Goal: Task Accomplishment & Management: Complete application form

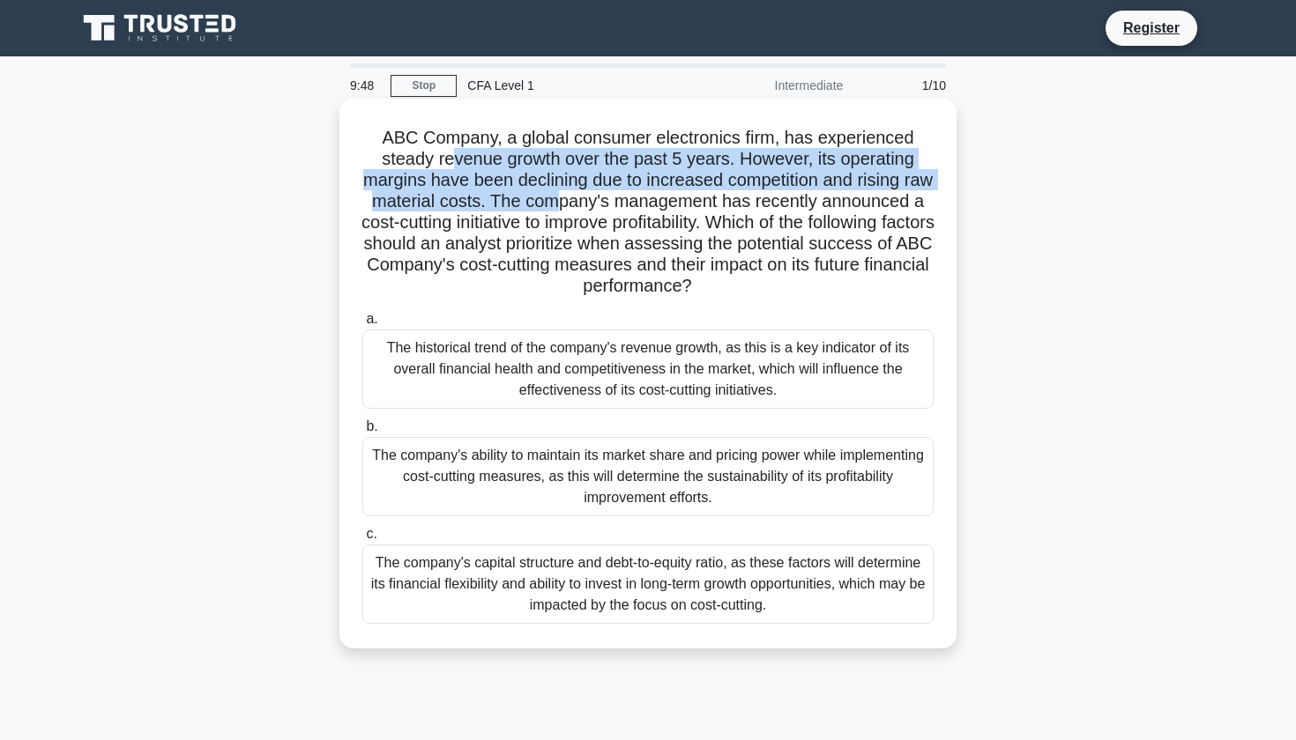
drag, startPoint x: 455, startPoint y: 169, endPoint x: 556, endPoint y: 192, distance: 103.9
click at [556, 192] on h5 "ABC Company, a global consumer electronics firm, has experienced steady revenue…" at bounding box center [647, 212] width 575 height 171
click at [538, 183] on h5 "ABC Company, a global consumer electronics firm, has experienced steady revenue…" at bounding box center [647, 212] width 575 height 171
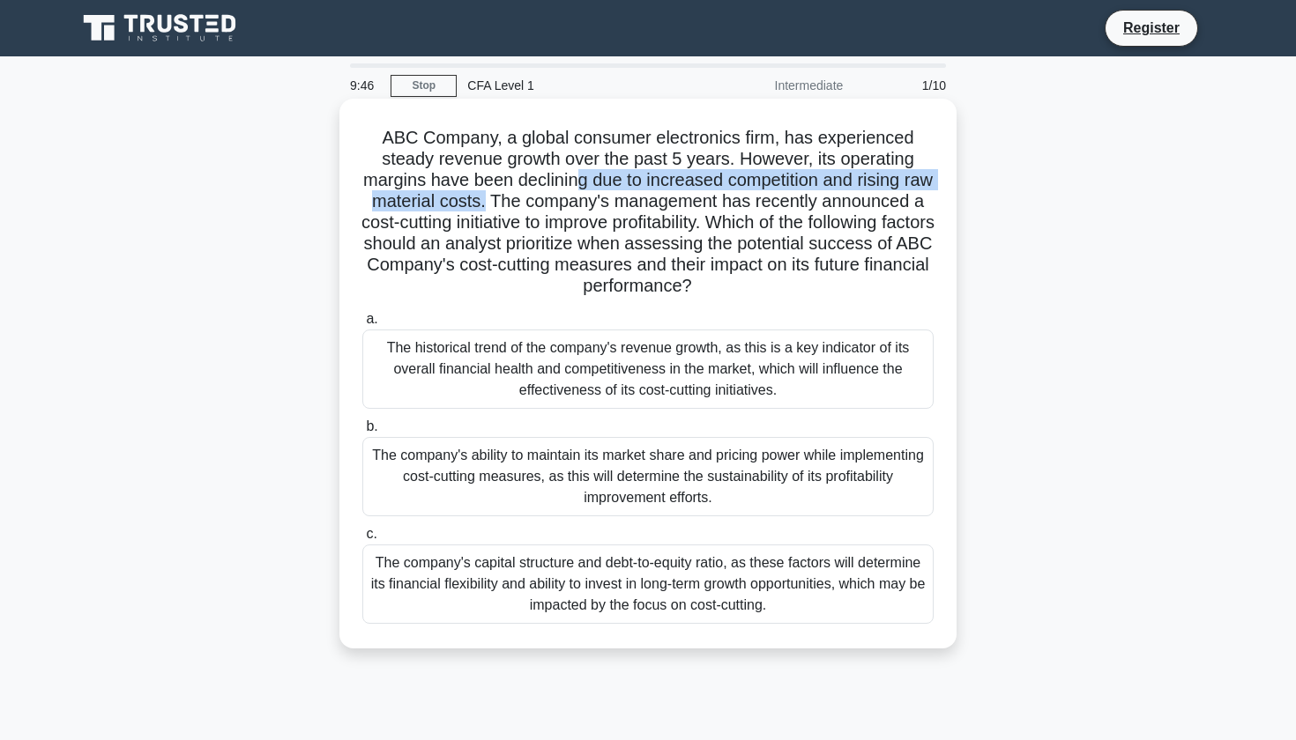
drag, startPoint x: 580, startPoint y: 182, endPoint x: 488, endPoint y: 209, distance: 95.4
click at [488, 209] on h5 "ABC Company, a global consumer electronics firm, has experienced steady revenue…" at bounding box center [647, 212] width 575 height 171
click at [523, 204] on h5 "ABC Company, a global consumer electronics firm, has experienced steady revenue…" at bounding box center [647, 212] width 575 height 171
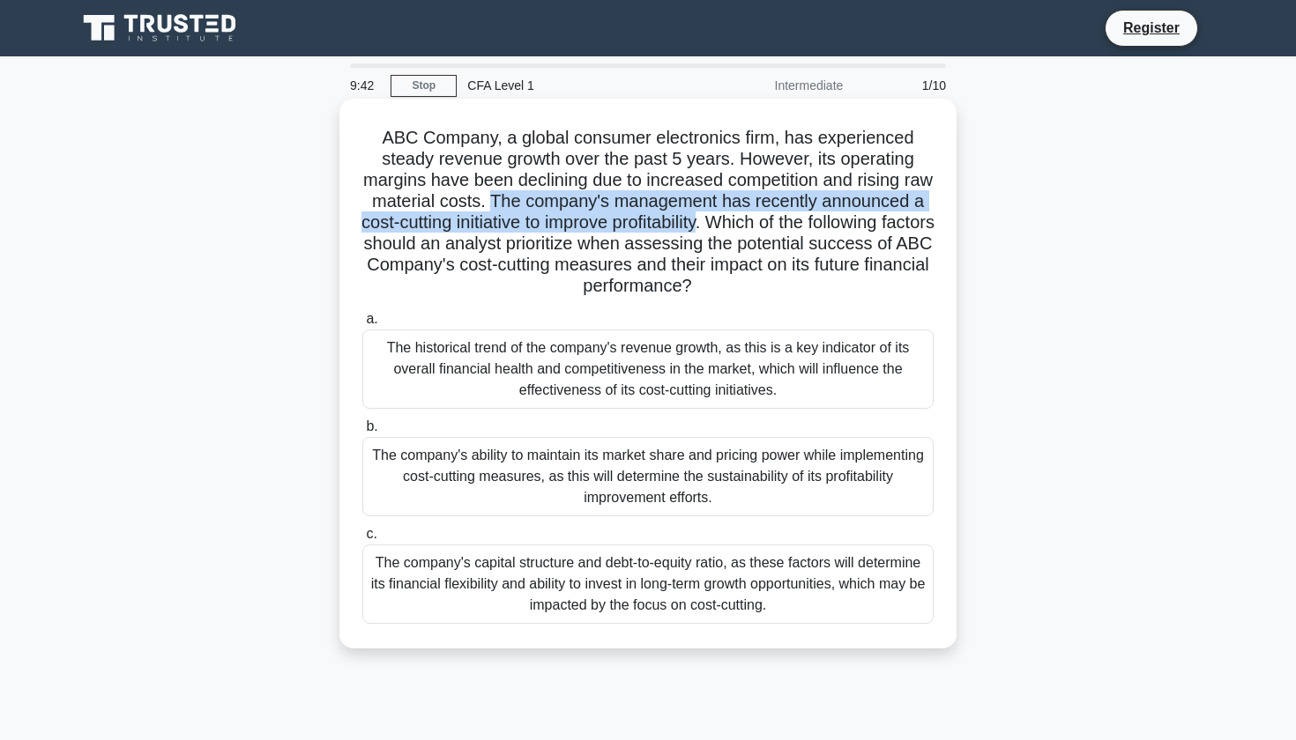
drag, startPoint x: 497, startPoint y: 199, endPoint x: 724, endPoint y: 225, distance: 227.9
click at [724, 225] on h5 "ABC Company, a global consumer electronics firm, has experienced steady revenue…" at bounding box center [647, 212] width 575 height 171
drag, startPoint x: 508, startPoint y: 244, endPoint x: 839, endPoint y: 281, distance: 333.5
click at [839, 281] on h5 "ABC Company, a global consumer electronics firm, has experienced steady revenue…" at bounding box center [647, 212] width 575 height 171
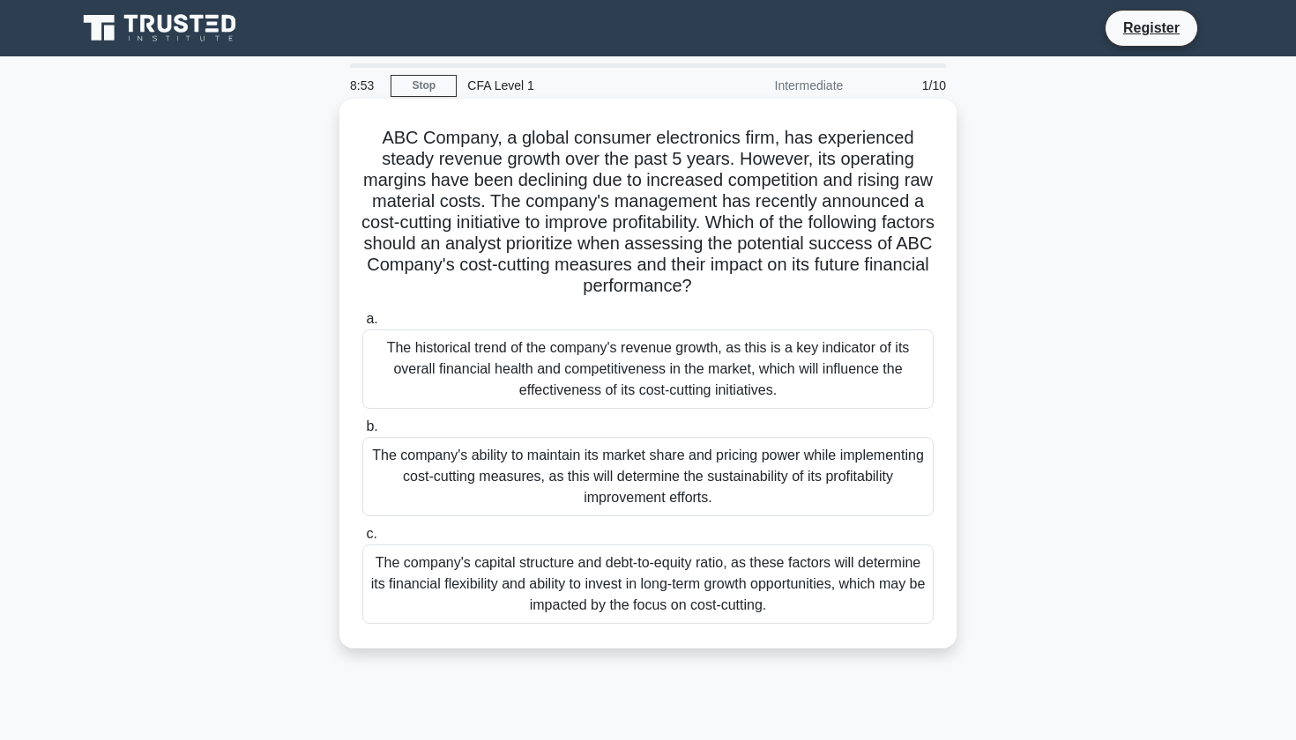
click at [712, 363] on div "The historical trend of the company's revenue growth, as this is a key indicato…" at bounding box center [647, 369] width 571 height 79
click at [362, 325] on input "a. The historical trend of the company's revenue growth, as this is a key indic…" at bounding box center [362, 319] width 0 height 11
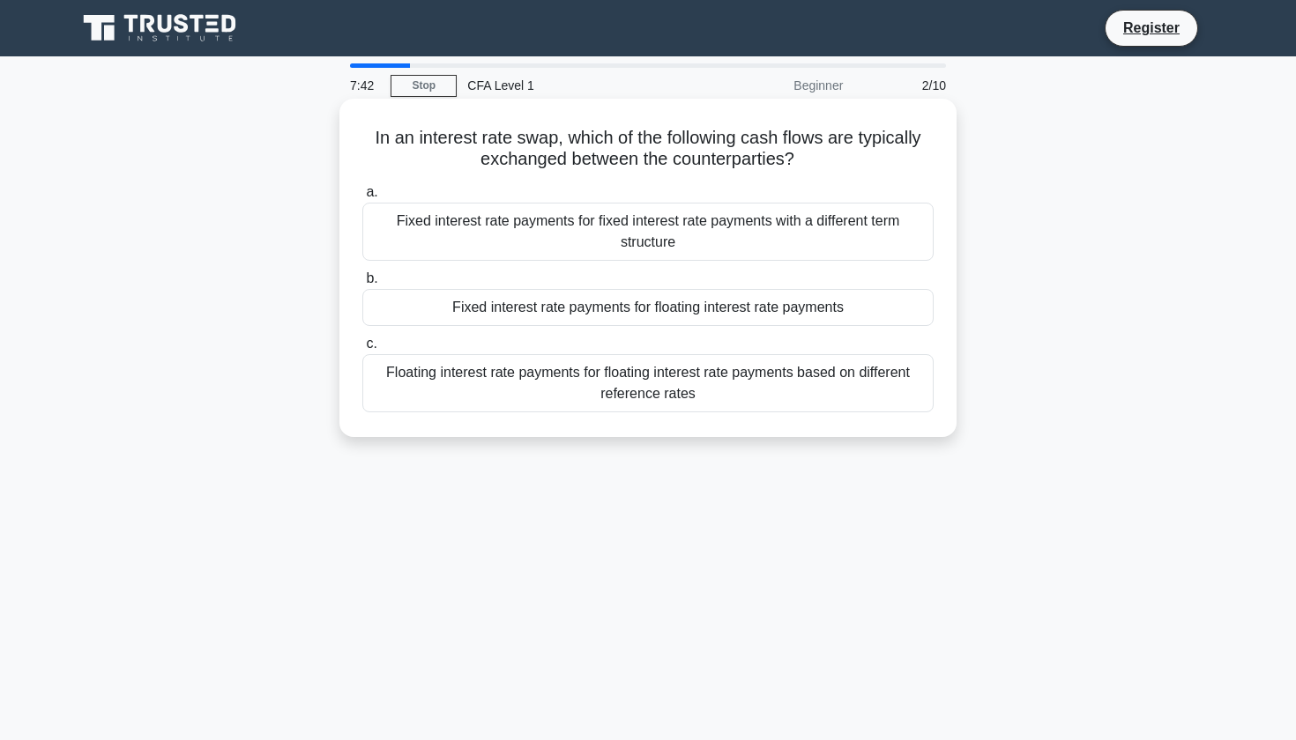
click at [595, 307] on div "Fixed interest rate payments for floating interest rate payments" at bounding box center [647, 307] width 571 height 37
click at [362, 285] on input "b. Fixed interest rate payments for floating interest rate payments" at bounding box center [362, 278] width 0 height 11
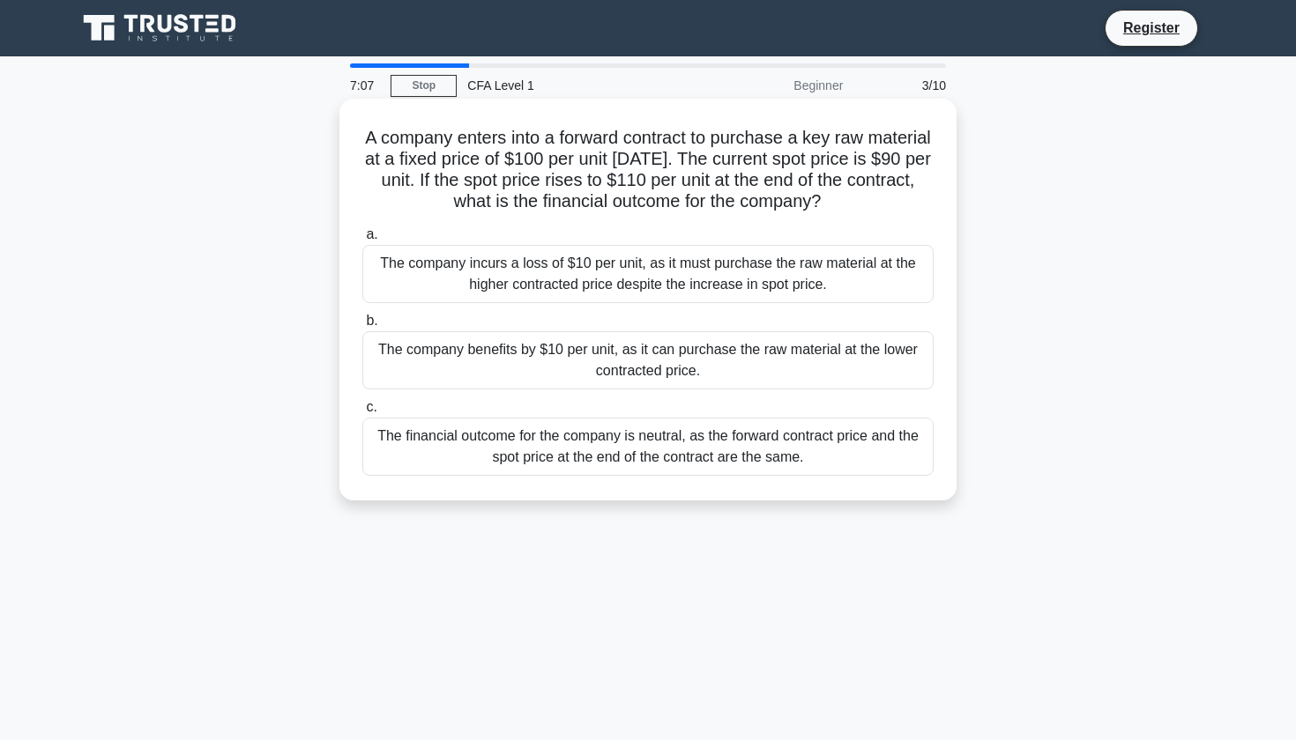
click at [632, 354] on div "The company benefits by $10 per unit, as it can purchase the raw material at th…" at bounding box center [647, 360] width 571 height 58
click at [362, 327] on input "b. The company benefits by $10 per unit, as it can purchase the raw material at…" at bounding box center [362, 321] width 0 height 11
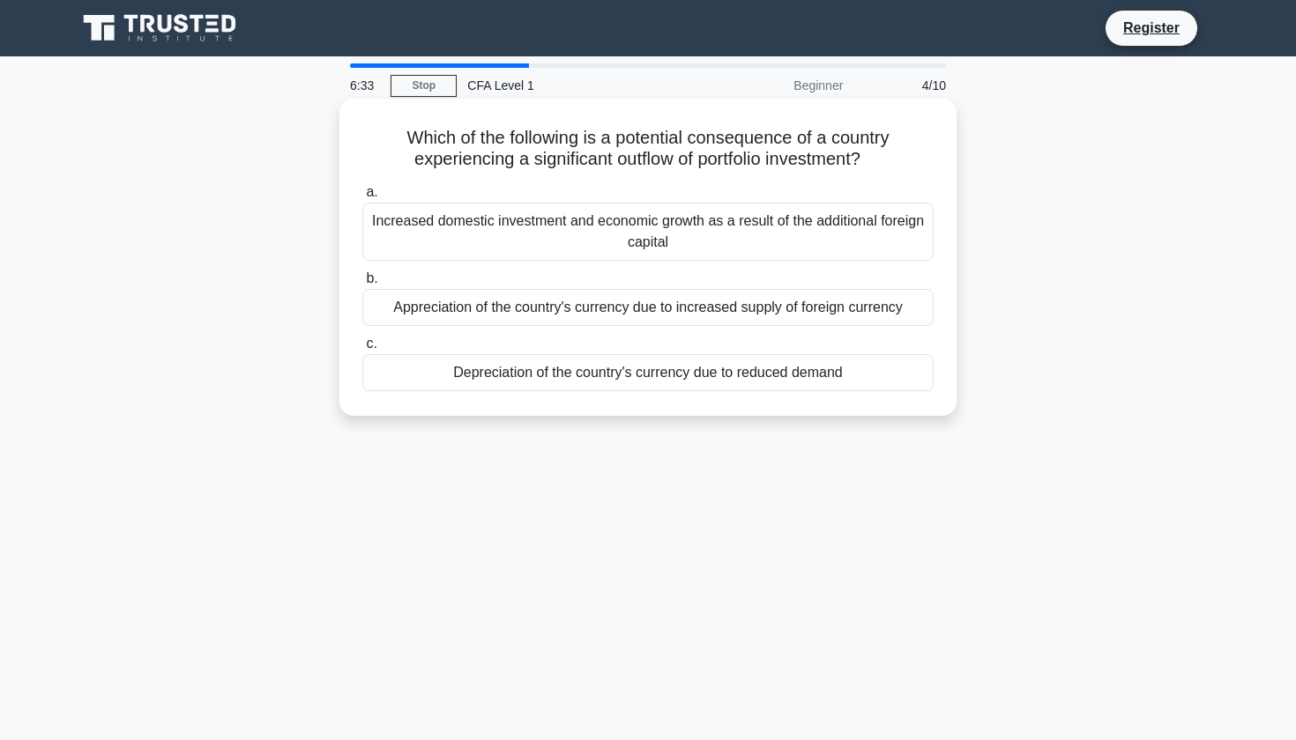
click at [448, 379] on div "Depreciation of the country's currency due to reduced demand" at bounding box center [647, 372] width 571 height 37
click at [362, 350] on input "c. Depreciation of the country's currency due to reduced demand" at bounding box center [362, 343] width 0 height 11
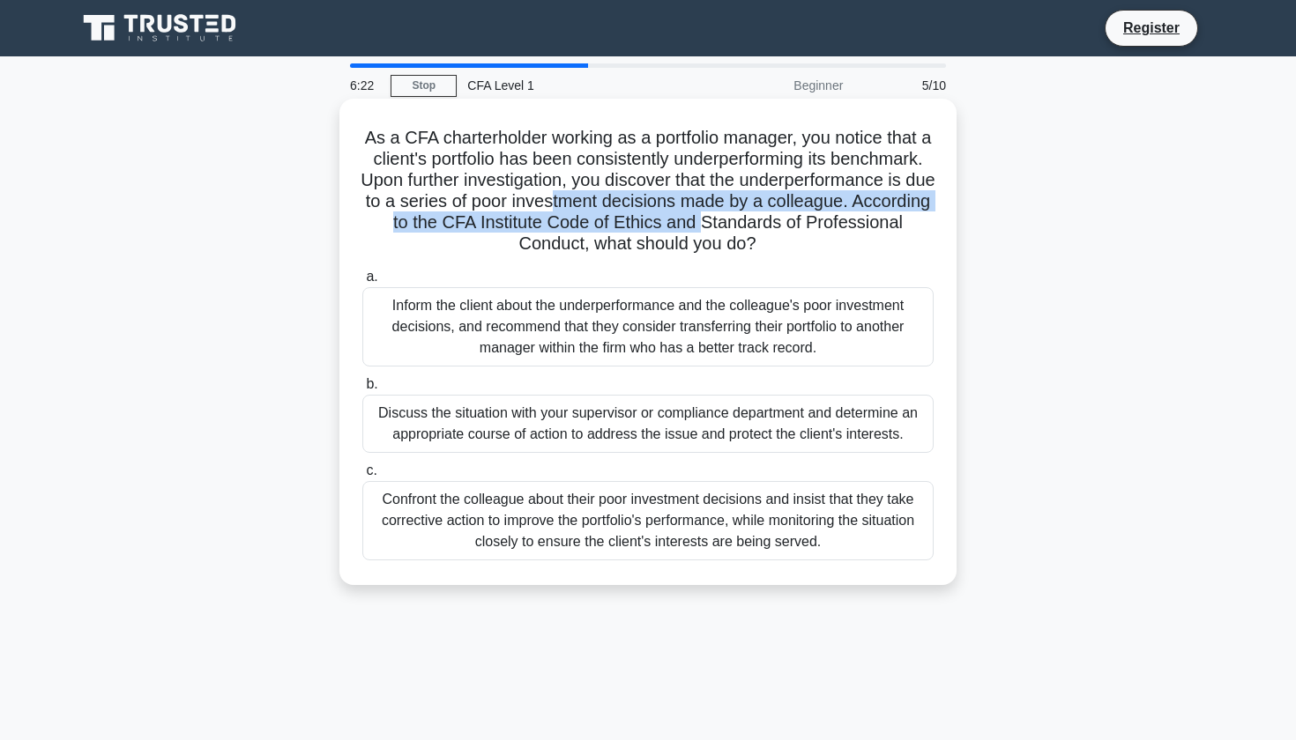
drag, startPoint x: 613, startPoint y: 201, endPoint x: 797, endPoint y: 231, distance: 185.8
click at [797, 231] on h5 "As a CFA charterholder working as a portfolio manager, you notice that a client…" at bounding box center [647, 191] width 575 height 129
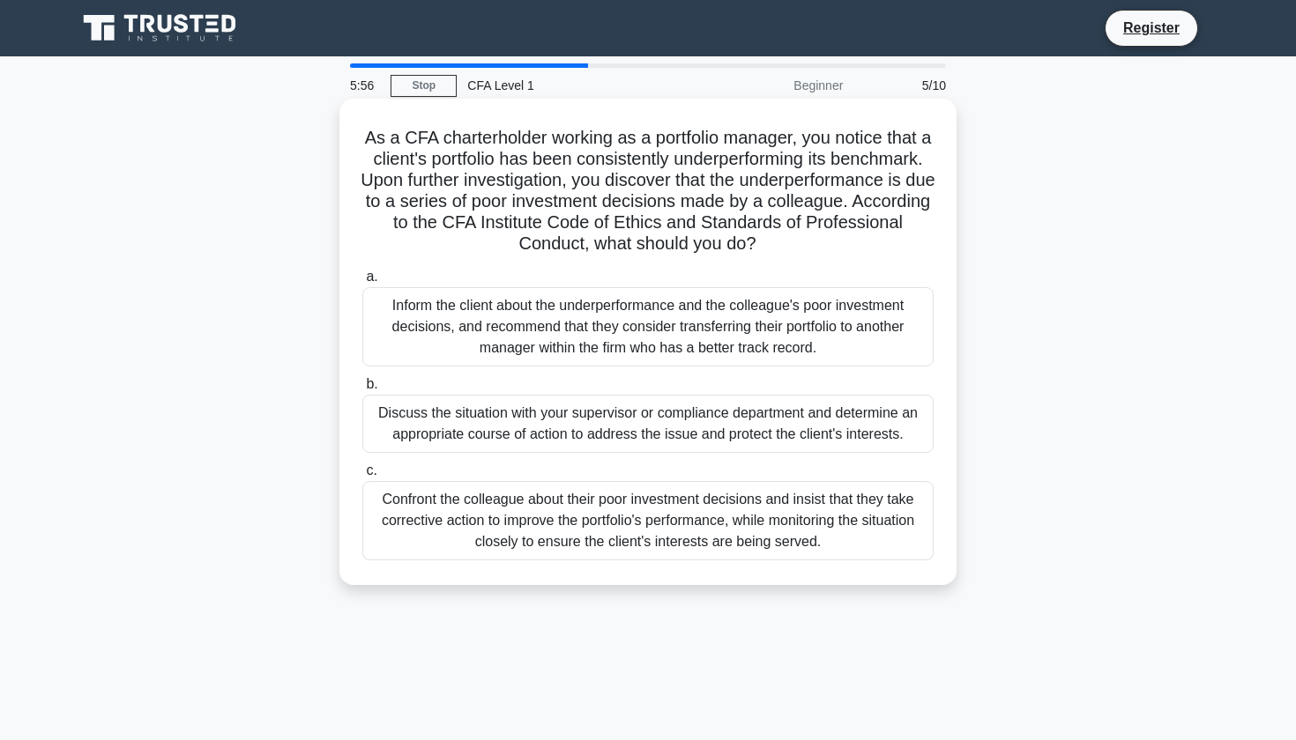
click at [640, 322] on div "Inform the client about the underperformance and the colleague's poor investmen…" at bounding box center [647, 326] width 571 height 79
click at [362, 283] on input "a. Inform the client about the underperformance and the colleague's poor invest…" at bounding box center [362, 276] width 0 height 11
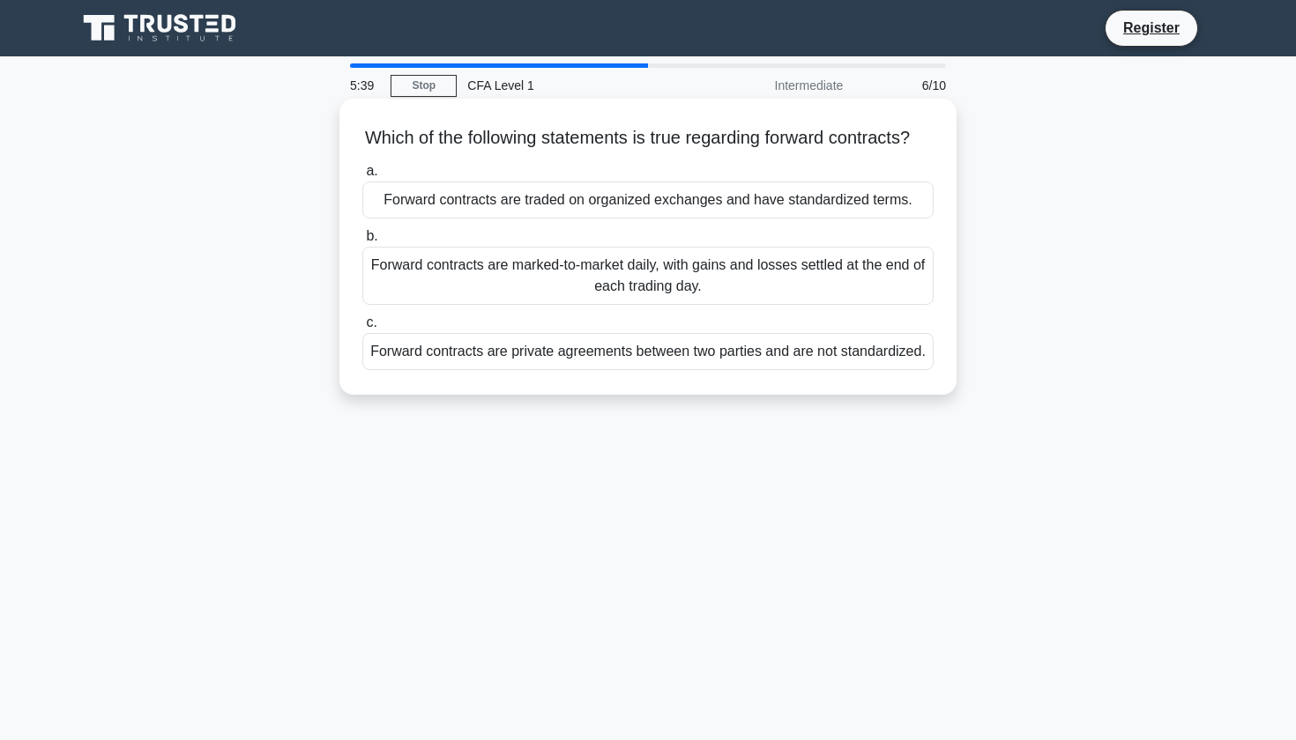
click at [785, 218] on div "Forward contracts are traded on organized exchanges and have standardized terms." at bounding box center [647, 200] width 571 height 37
click at [362, 177] on input "a. Forward contracts are traded on organized exchanges and have standardized te…" at bounding box center [362, 171] width 0 height 11
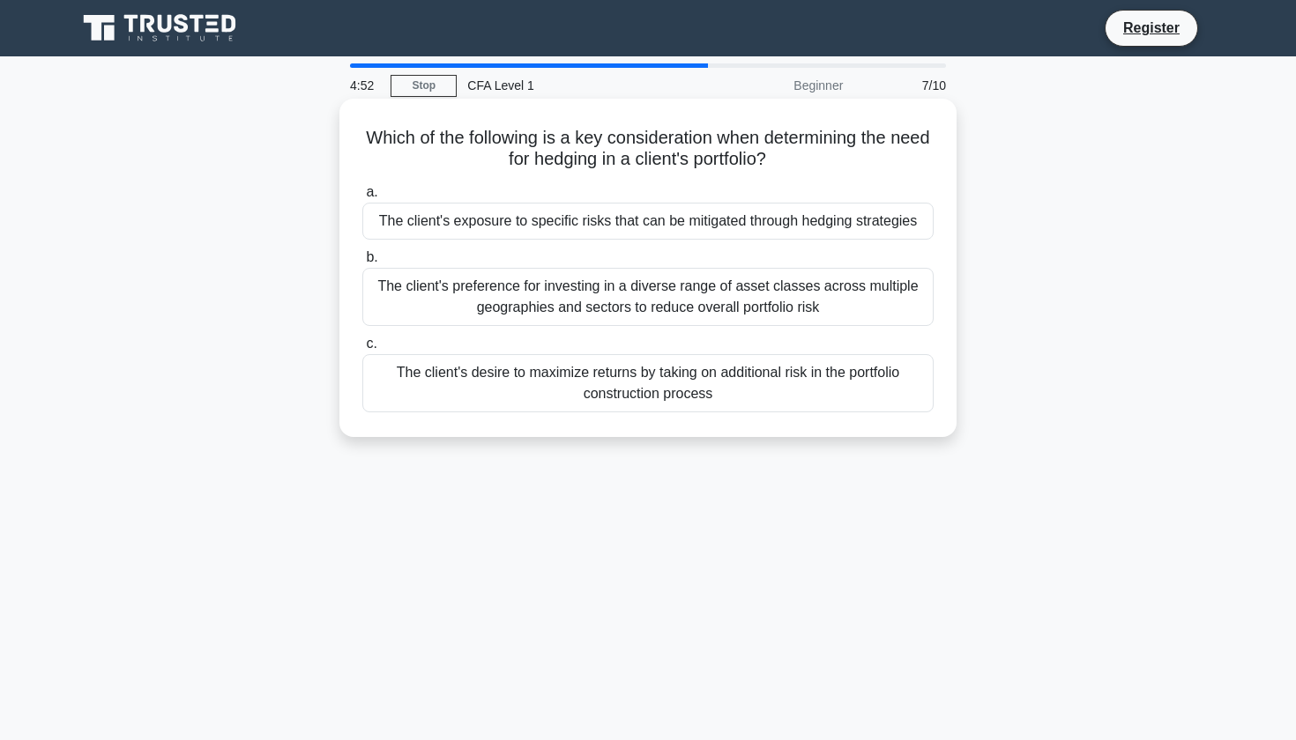
click at [701, 383] on div "The client's desire to maximize returns by taking on additional risk in the por…" at bounding box center [647, 383] width 571 height 58
click at [362, 350] on input "c. The client's desire to maximize returns by taking on additional risk in the …" at bounding box center [362, 343] width 0 height 11
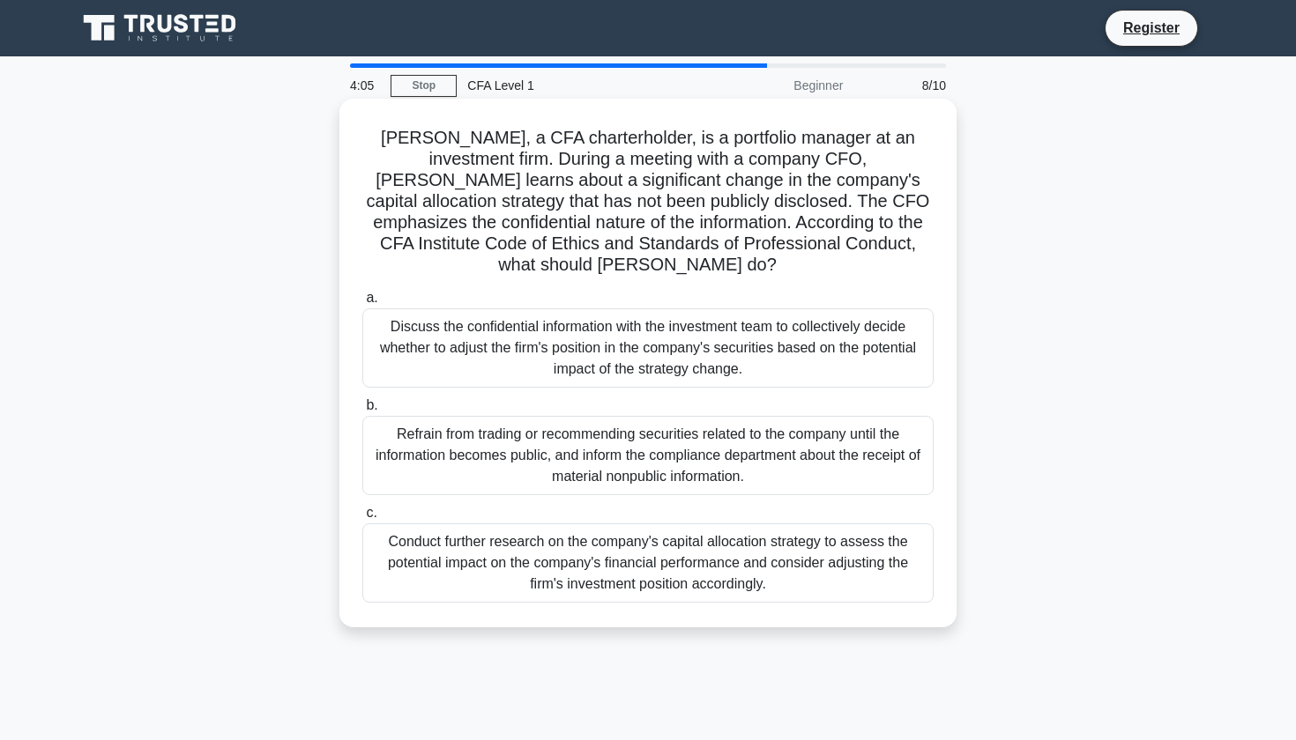
click at [687, 420] on div "Refrain from trading or recommending securities related to the company until th…" at bounding box center [647, 455] width 571 height 79
click at [362, 412] on input "b. Refrain from trading or recommending securities related to the company until…" at bounding box center [362, 405] width 0 height 11
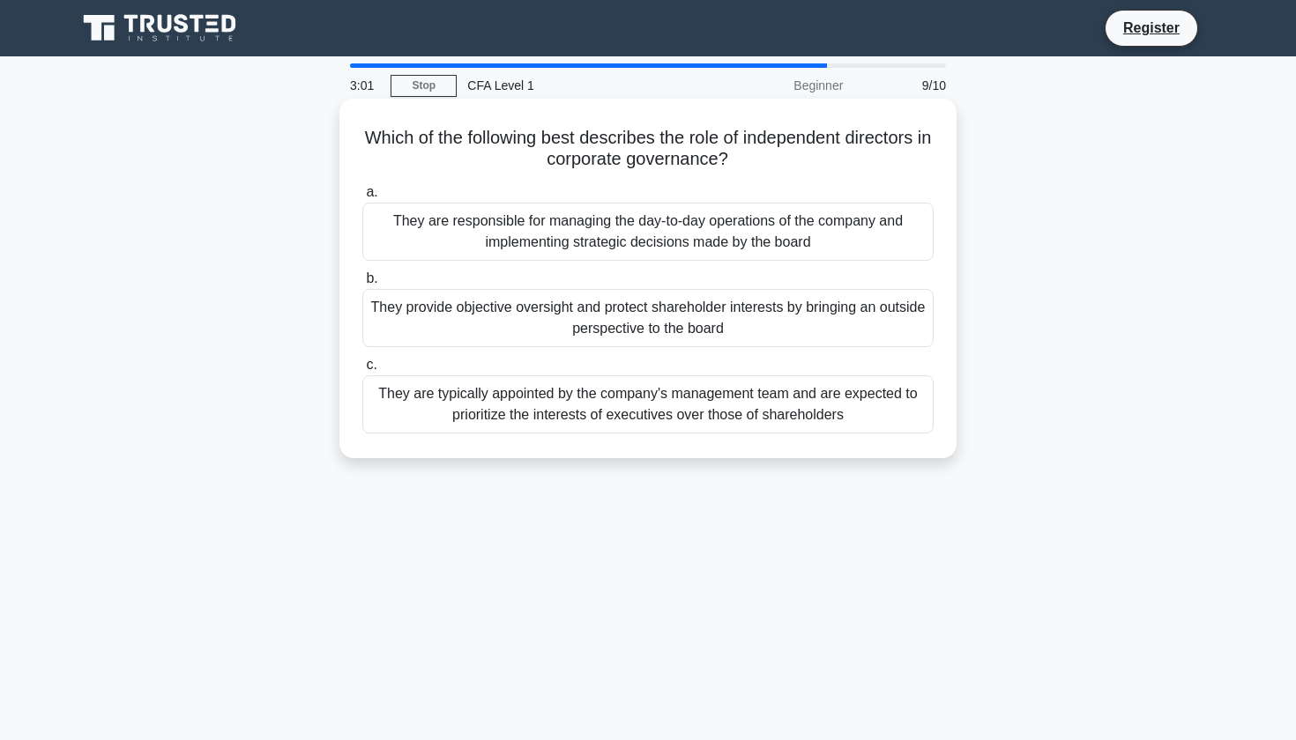
click at [714, 349] on div "a. They are responsible for managing the day-to-day operations of the company a…" at bounding box center [648, 307] width 592 height 259
click at [717, 331] on div "They provide objective oversight and protect shareholder interests by bringing …" at bounding box center [647, 318] width 571 height 58
click at [362, 285] on input "b. They provide objective oversight and protect shareholder interests by bringi…" at bounding box center [362, 278] width 0 height 11
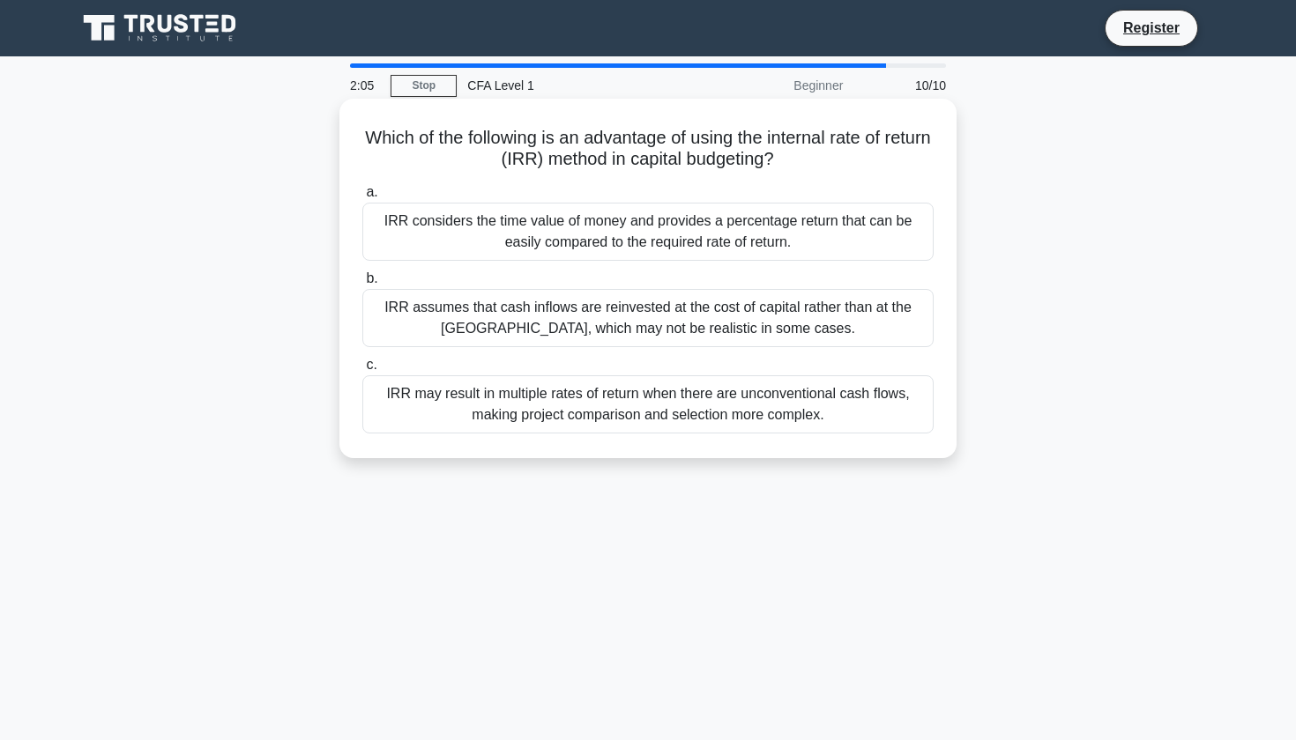
click at [791, 238] on div "IRR considers the time value of money and provides a percentage return that can…" at bounding box center [647, 232] width 571 height 58
click at [362, 198] on input "a. [PERSON_NAME] considers the time value of money and provides a percentage re…" at bounding box center [362, 192] width 0 height 11
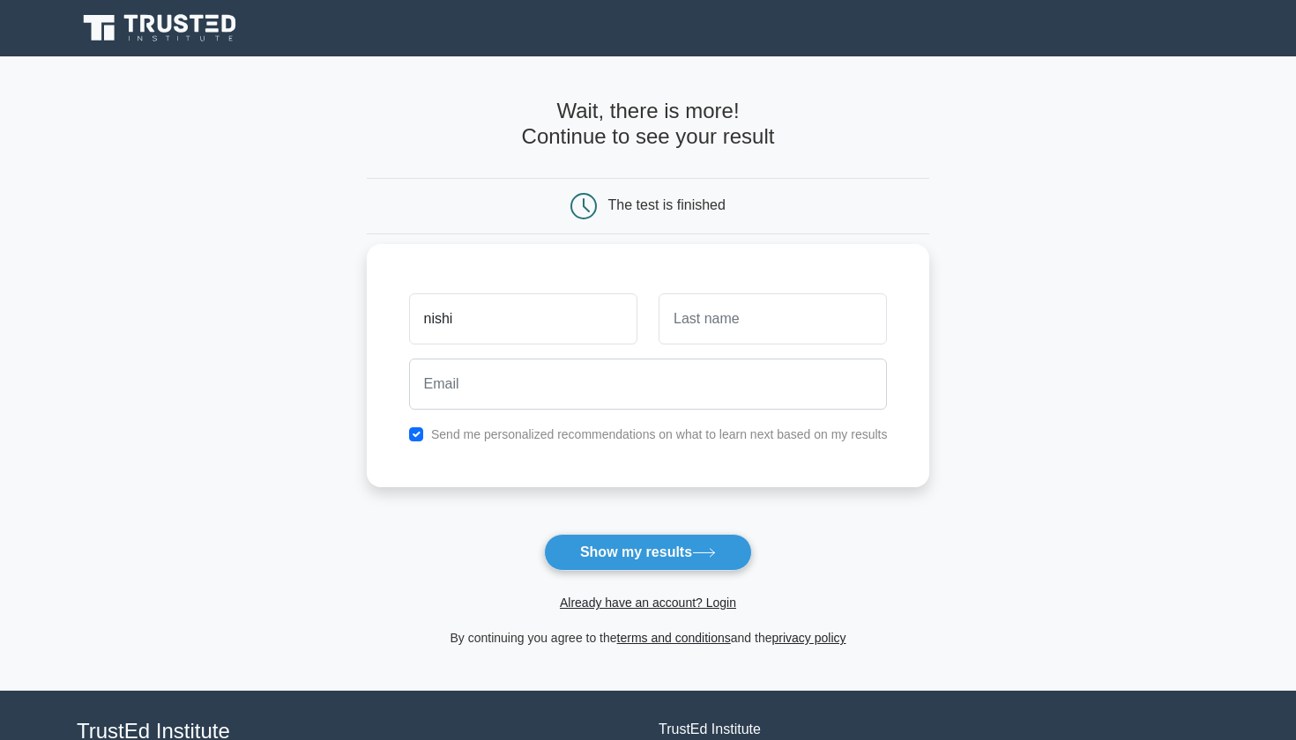
type input "nishi"
type input "garg"
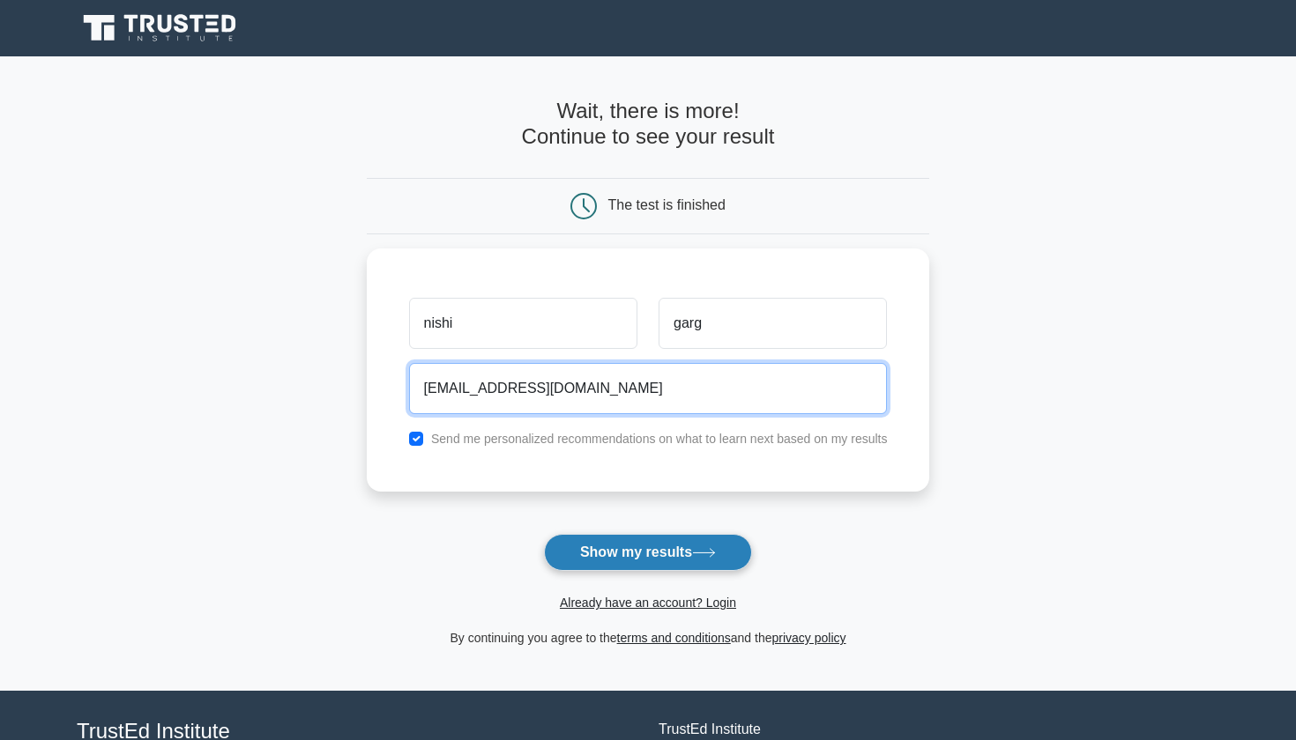
type input "nishigarg026@gmail.com"
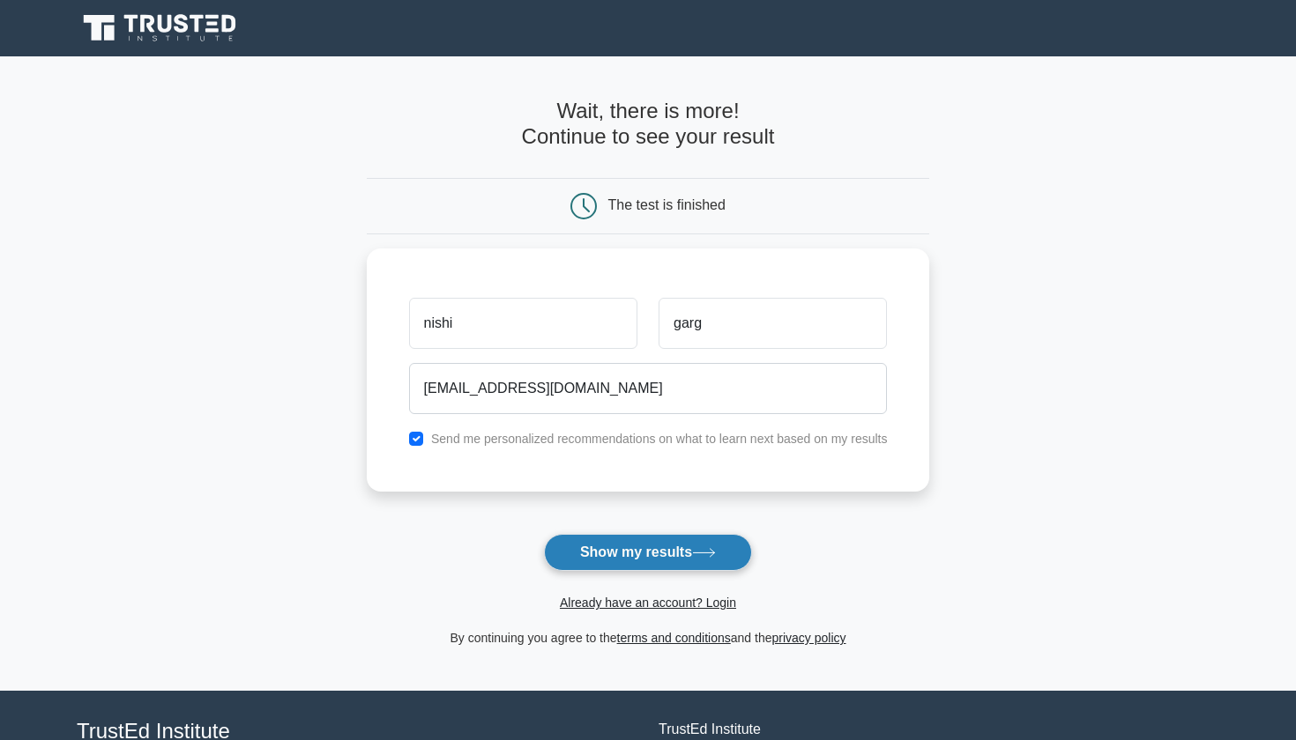
click at [673, 554] on button "Show my results" at bounding box center [648, 552] width 208 height 37
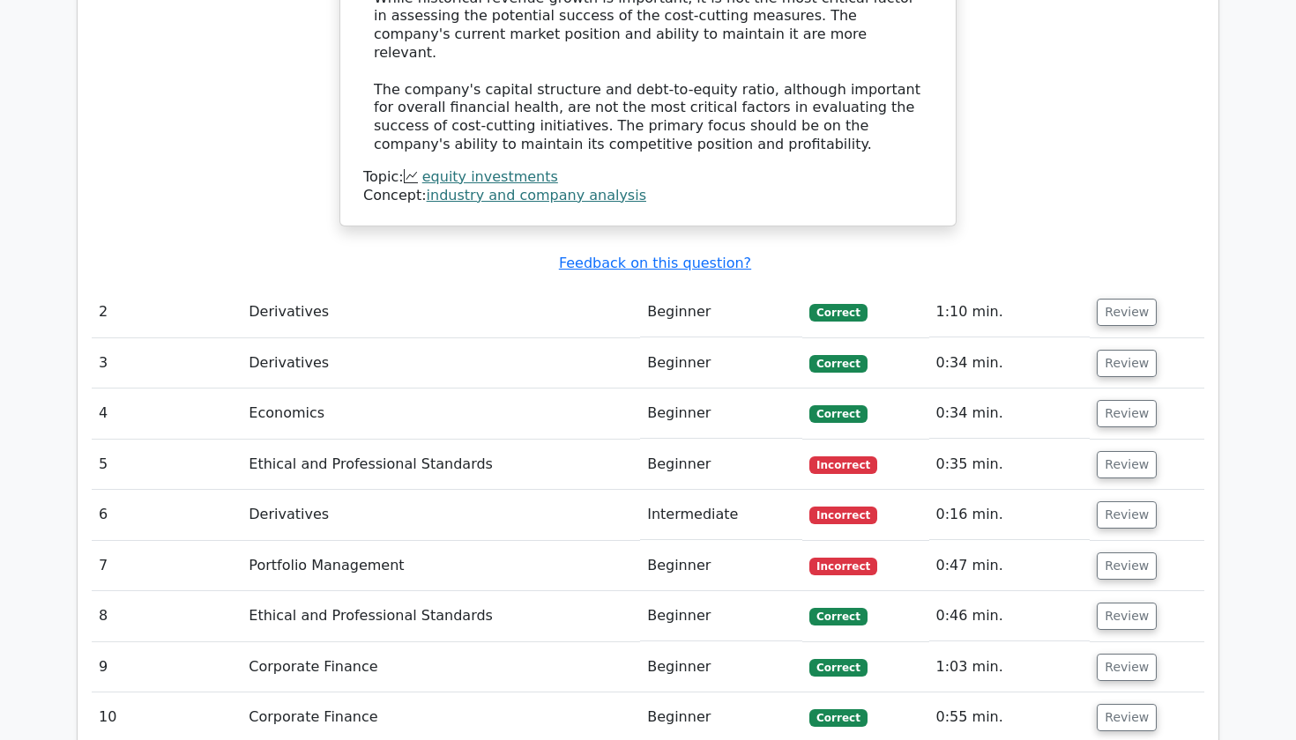
scroll to position [2196, 0]
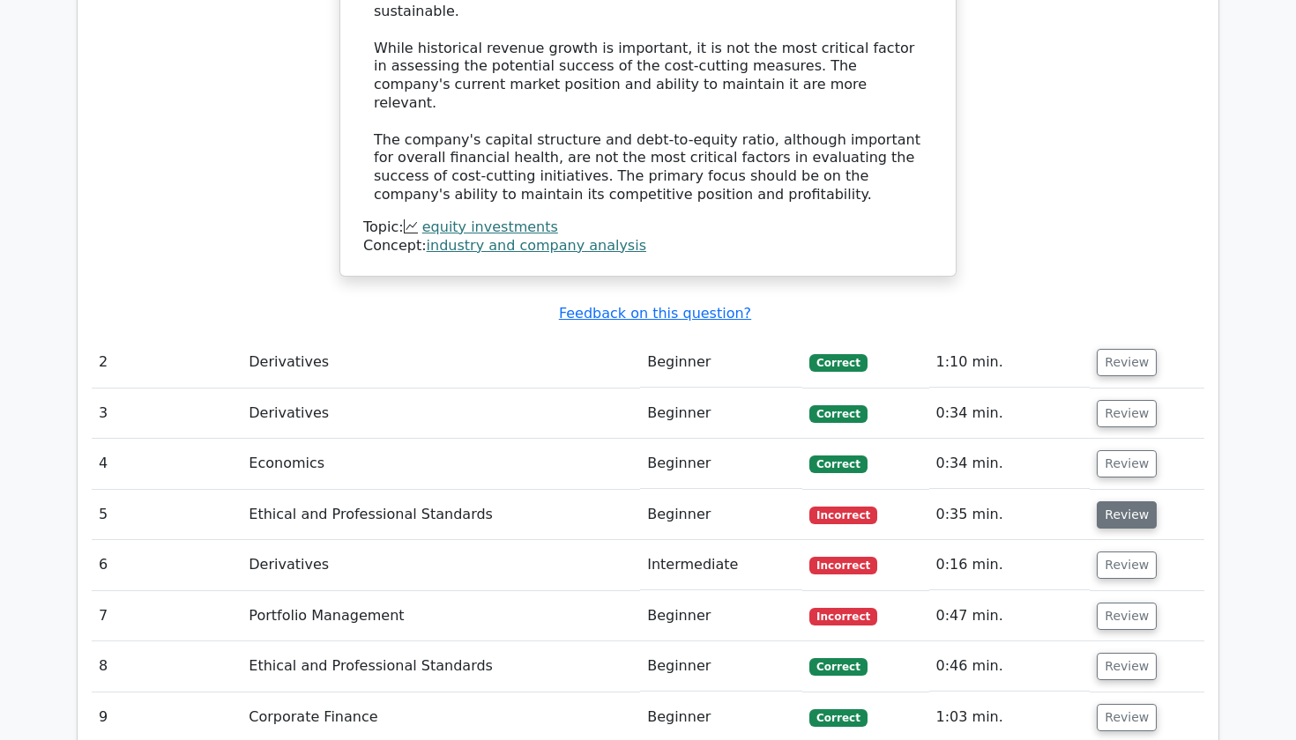
click at [1126, 501] on button "Review" at bounding box center [1126, 514] width 60 height 27
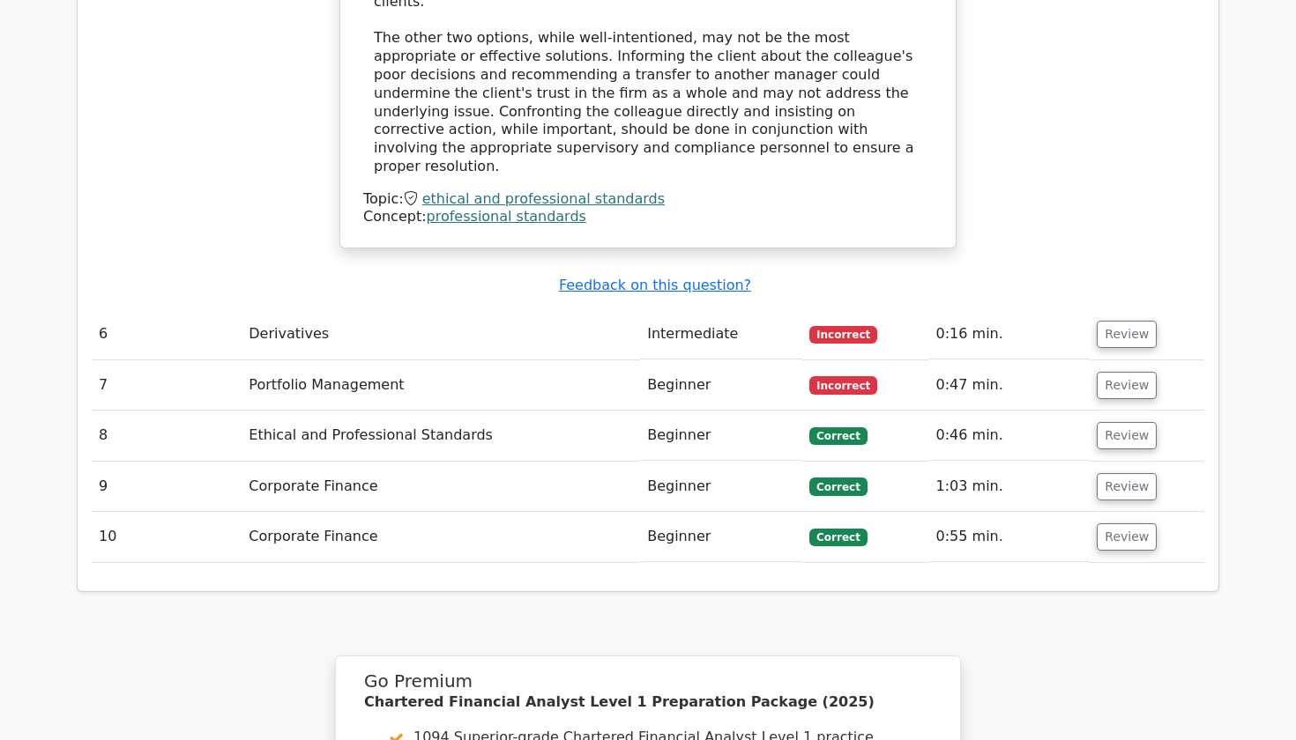
scroll to position [3404, 0]
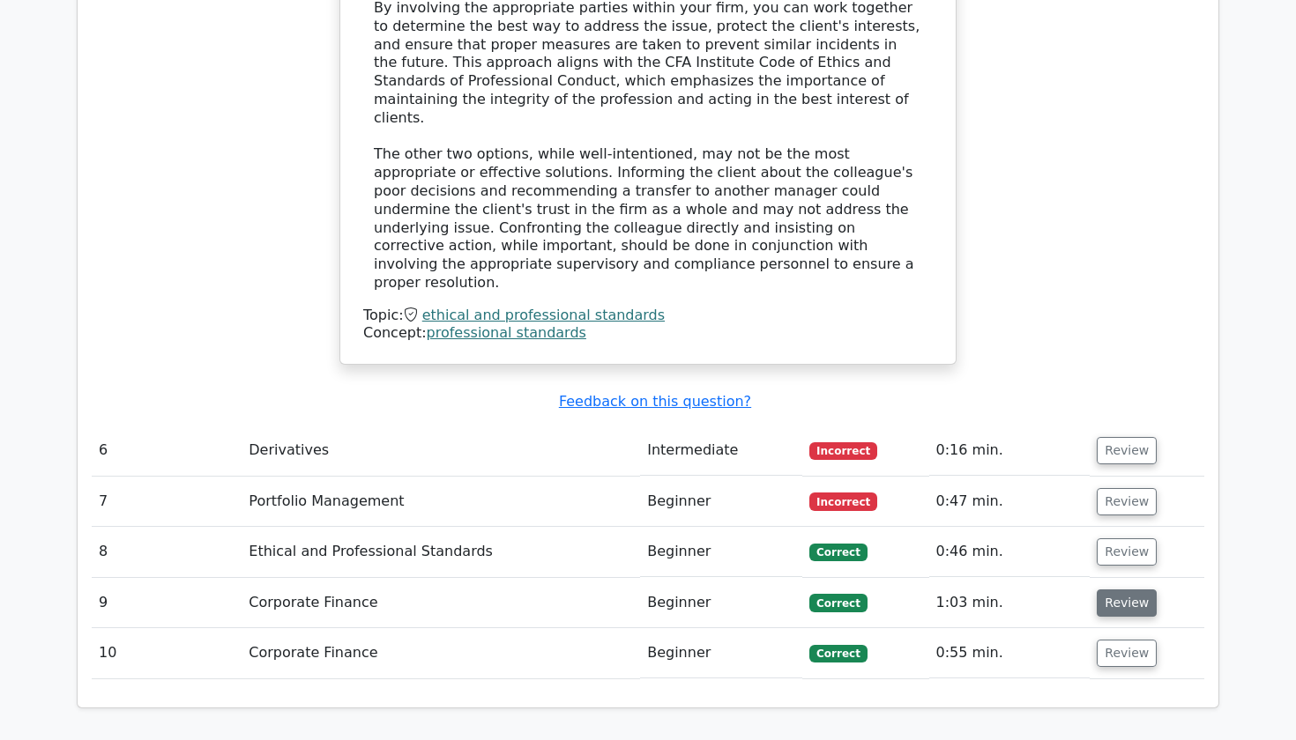
click at [1110, 590] on button "Review" at bounding box center [1126, 603] width 60 height 27
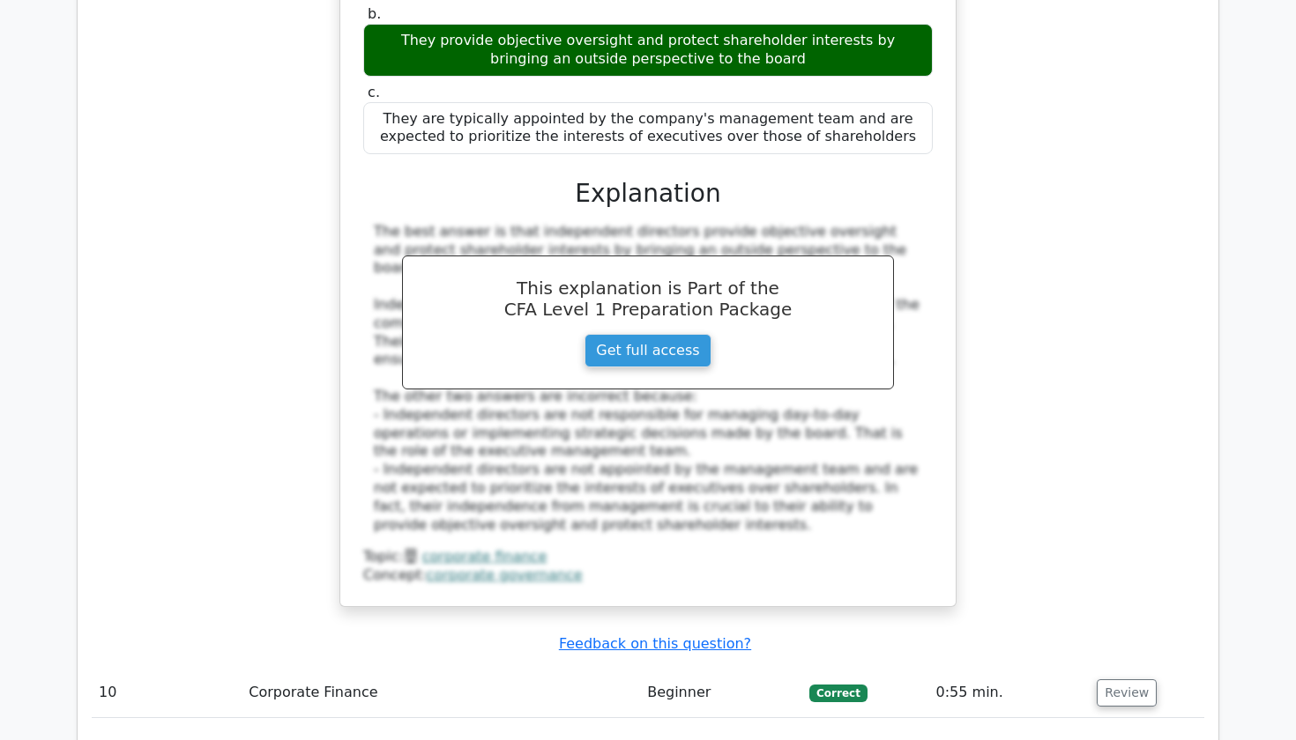
scroll to position [4208, 0]
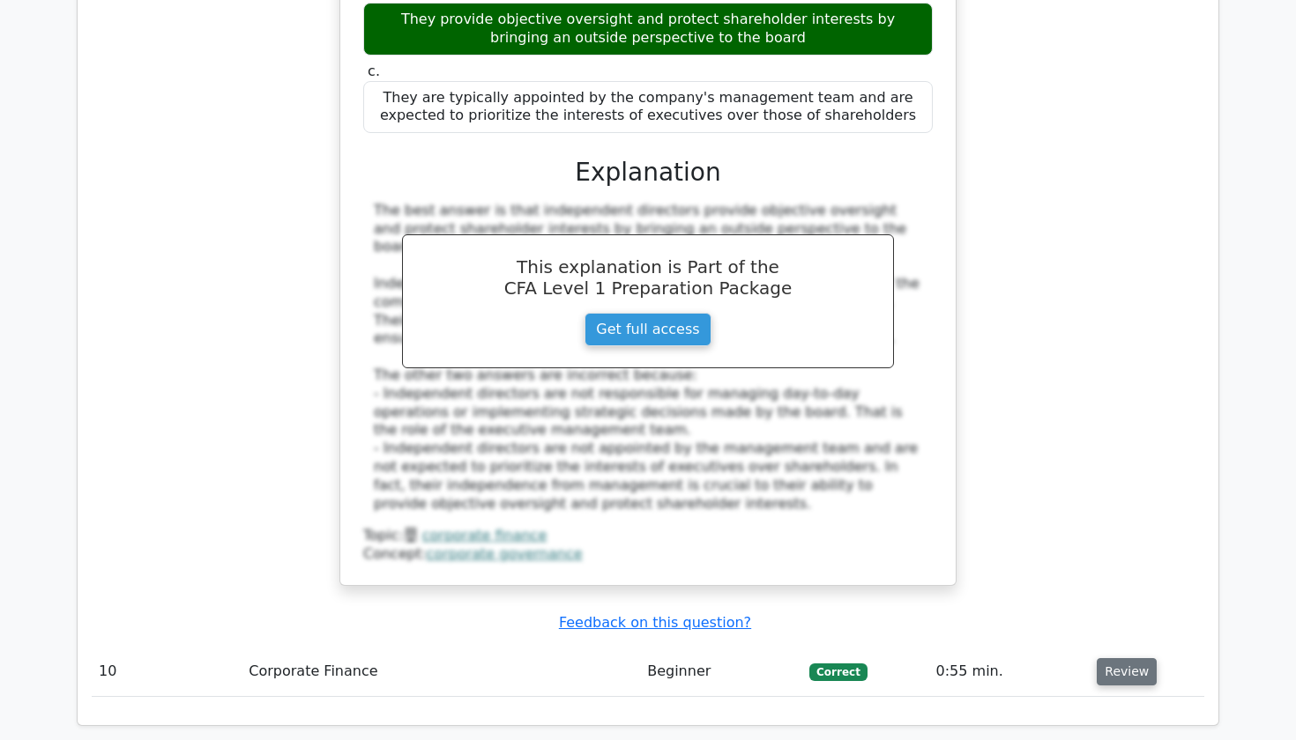
click at [1131, 658] on button "Review" at bounding box center [1126, 671] width 60 height 27
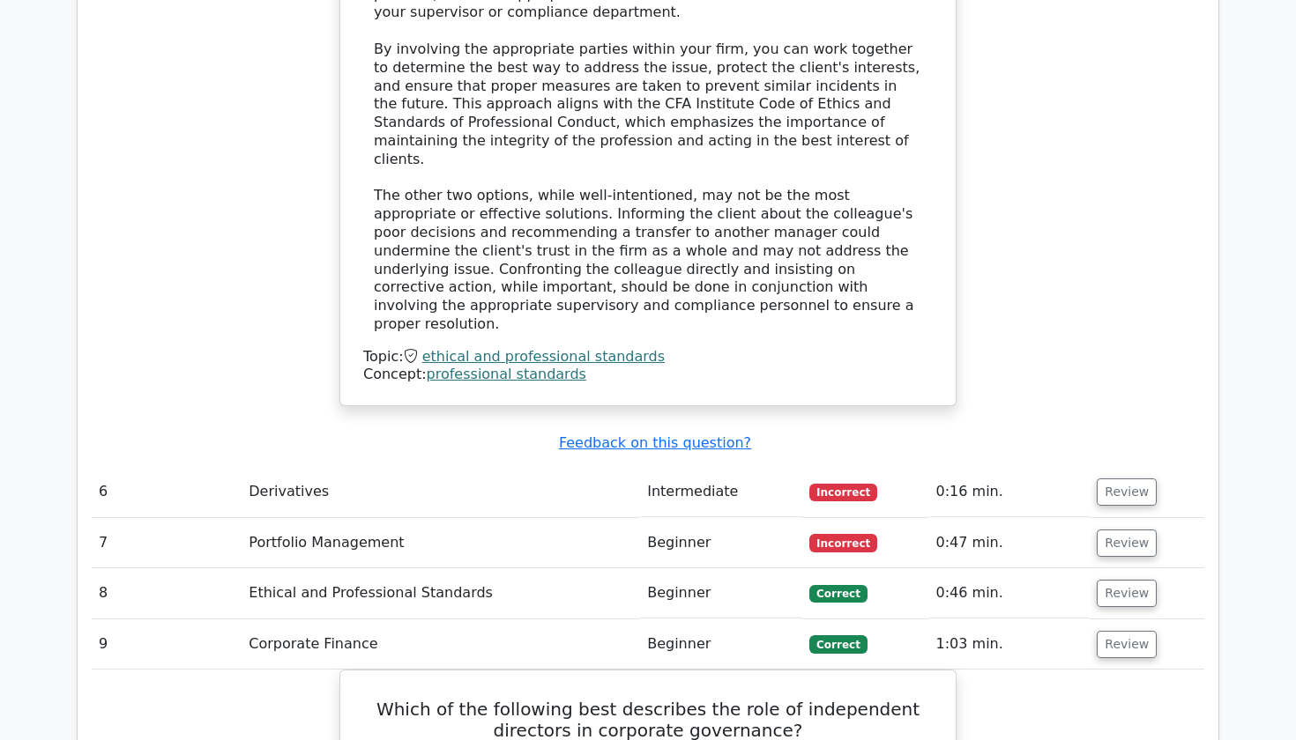
scroll to position [3345, 0]
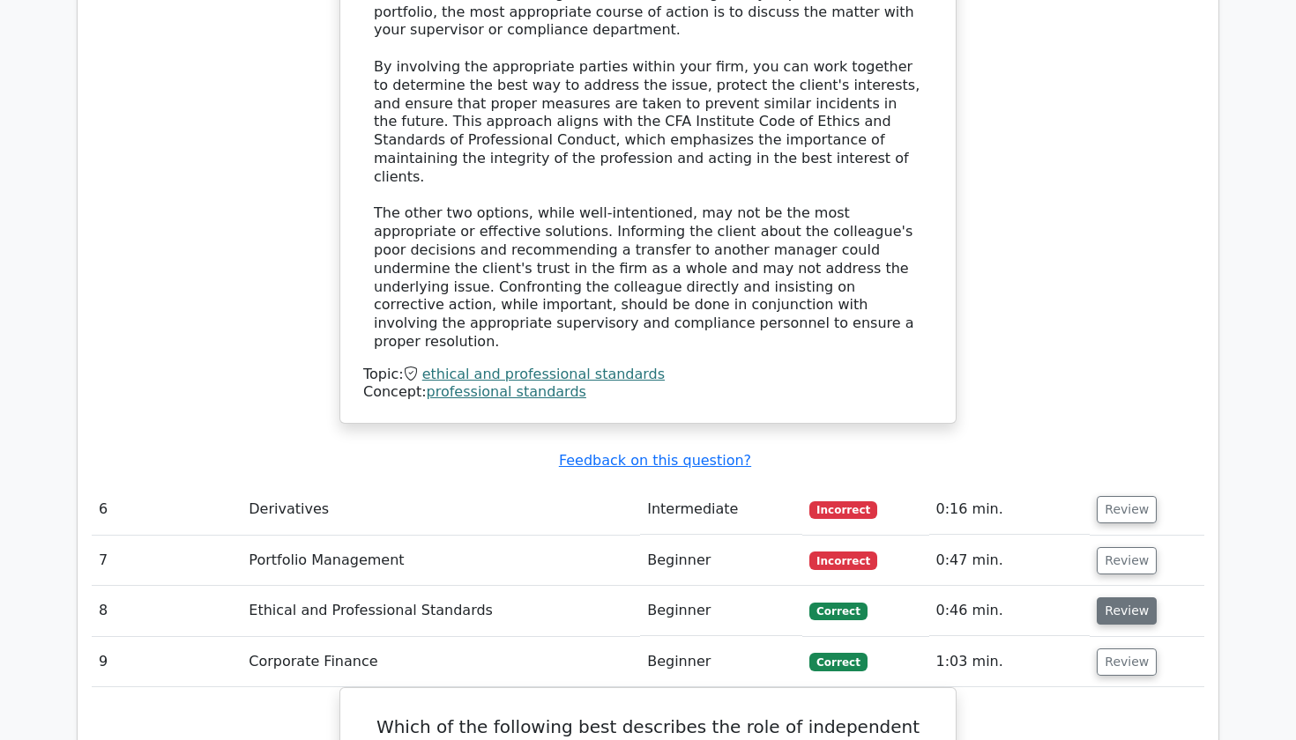
click at [1122, 598] on button "Review" at bounding box center [1126, 611] width 60 height 27
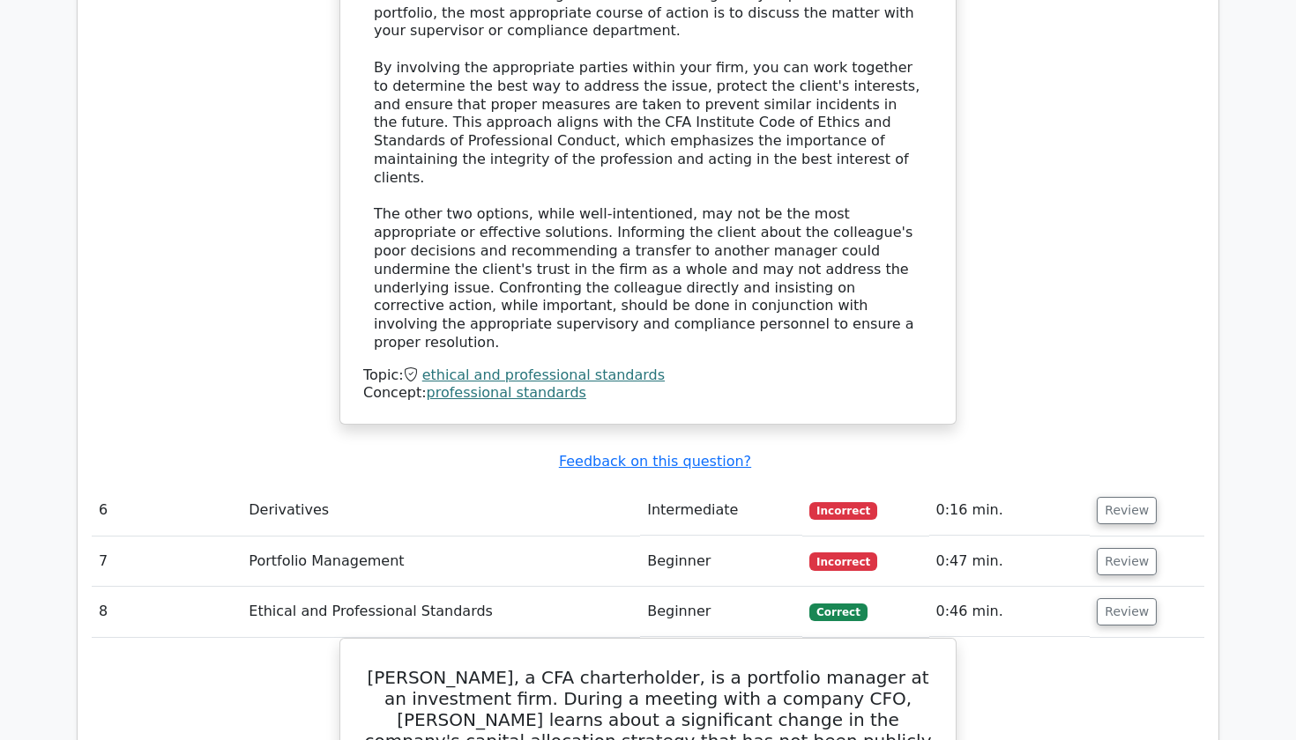
scroll to position [3343, 0]
click at [1118, 549] on button "Review" at bounding box center [1126, 562] width 60 height 27
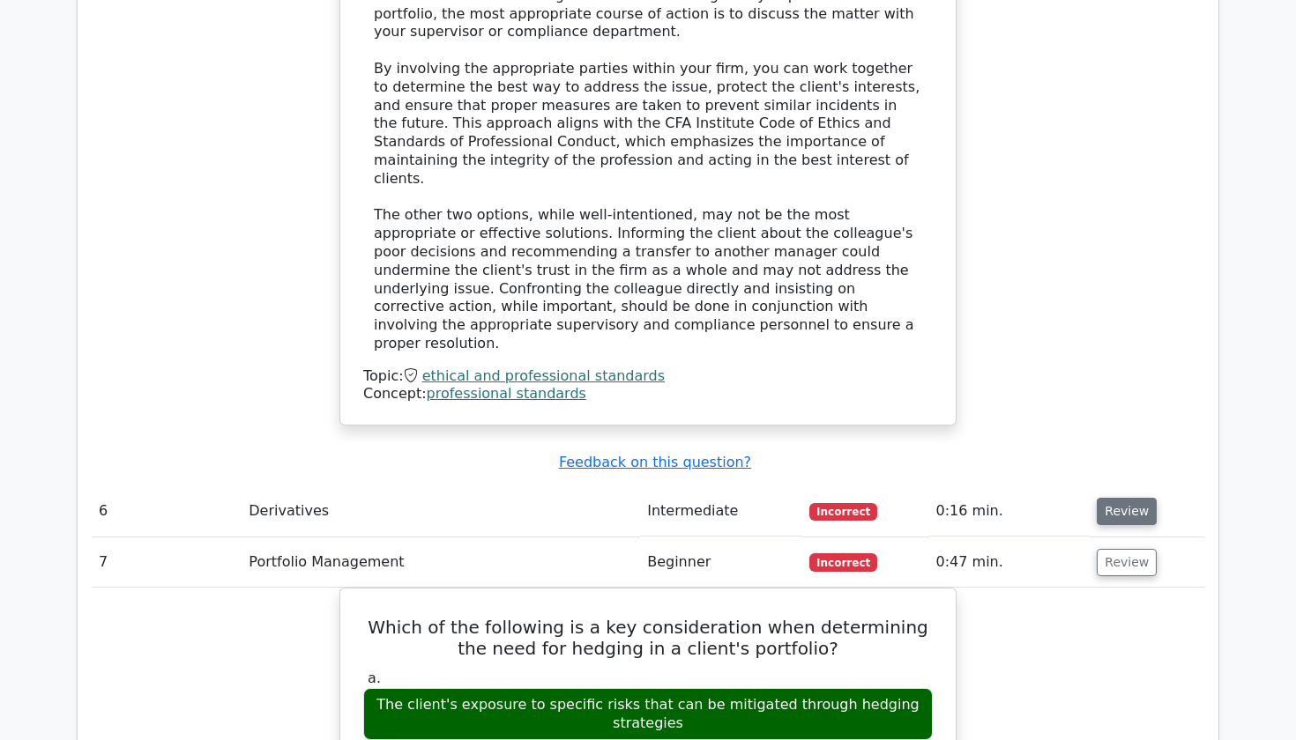
click at [1120, 498] on button "Review" at bounding box center [1126, 511] width 60 height 27
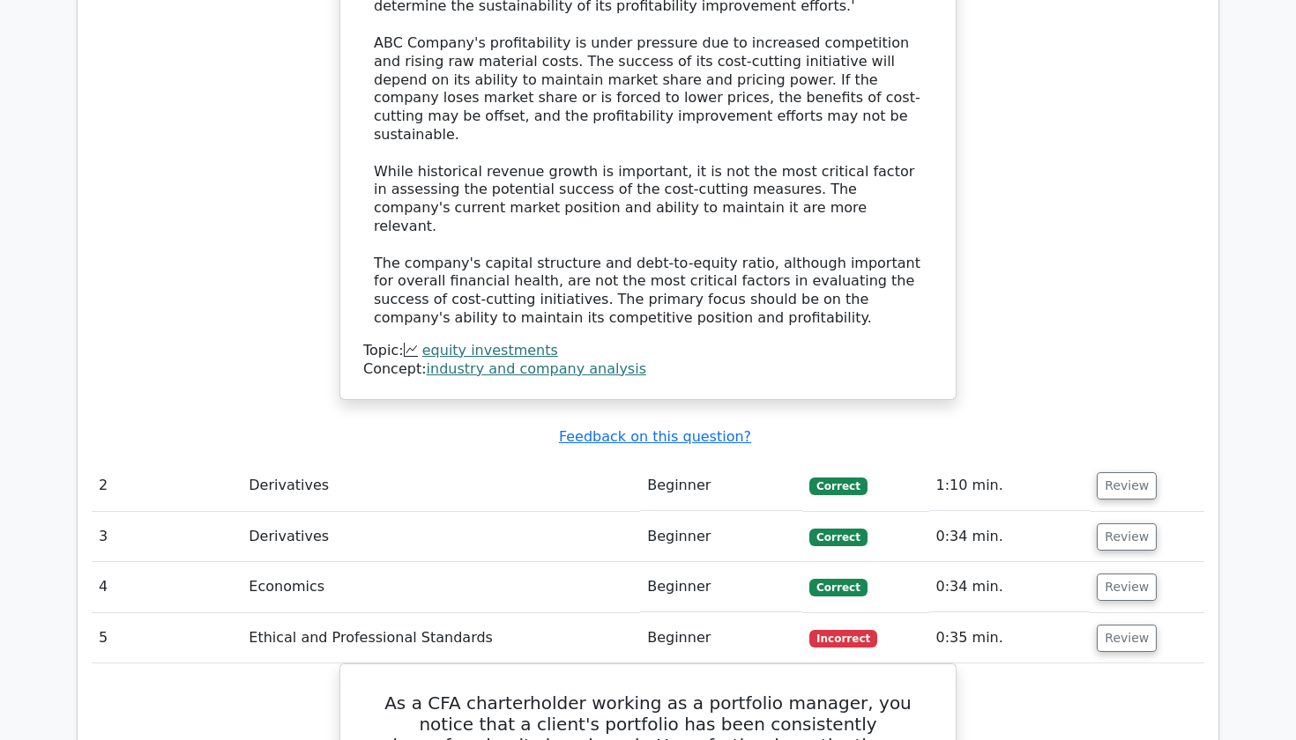
scroll to position [2063, 0]
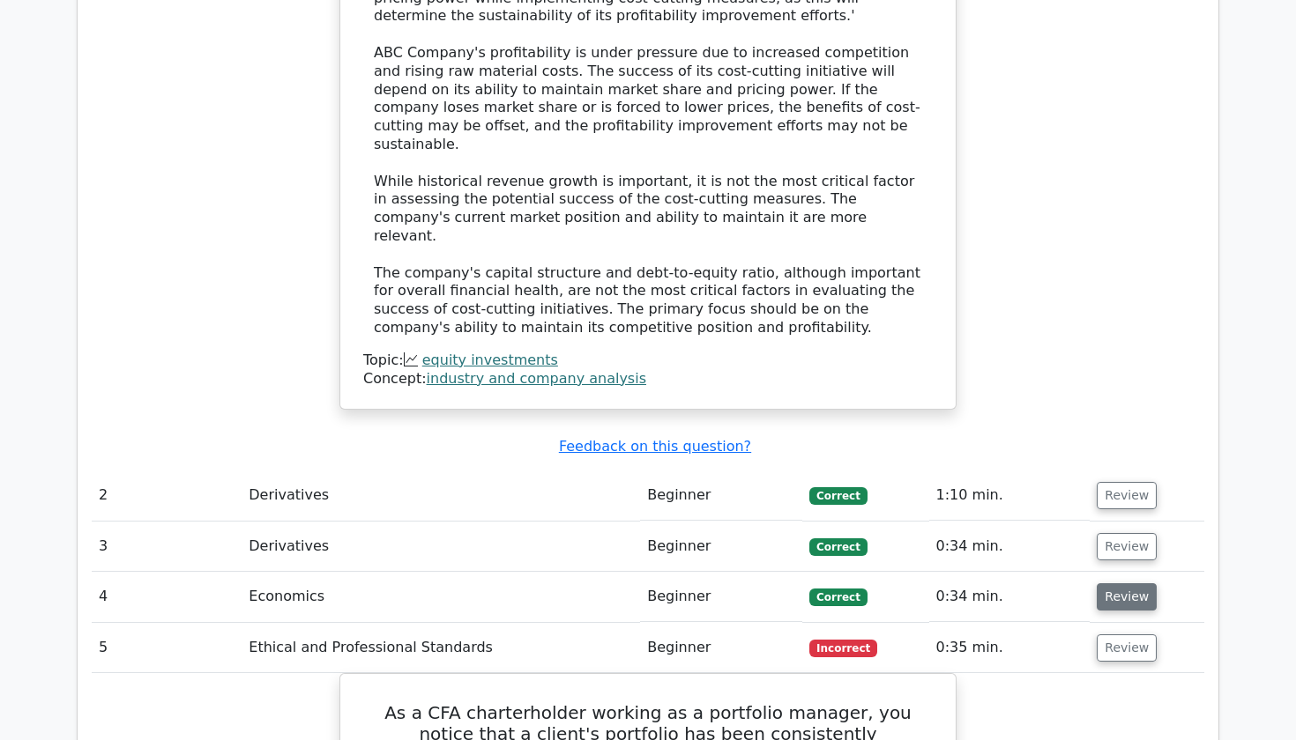
click at [1130, 583] on button "Review" at bounding box center [1126, 596] width 60 height 27
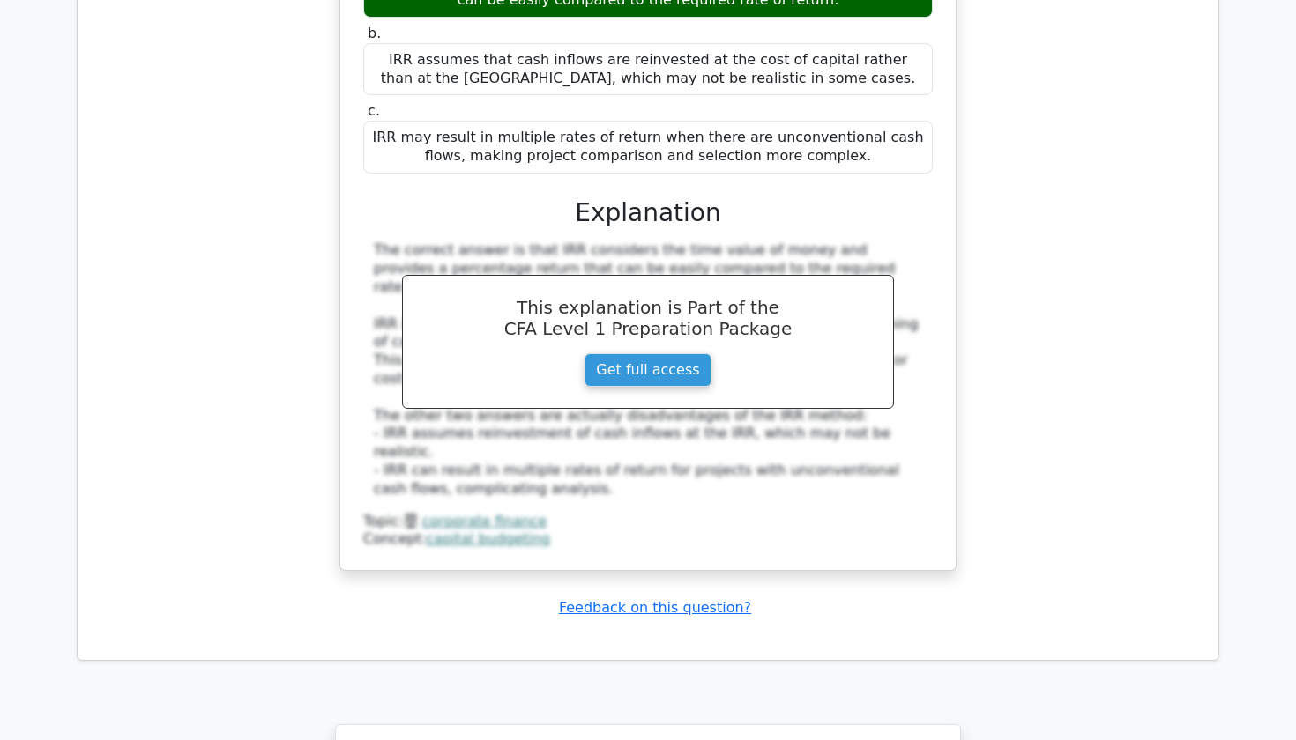
scroll to position [8586, 0]
